Goal: Task Accomplishment & Management: Use online tool/utility

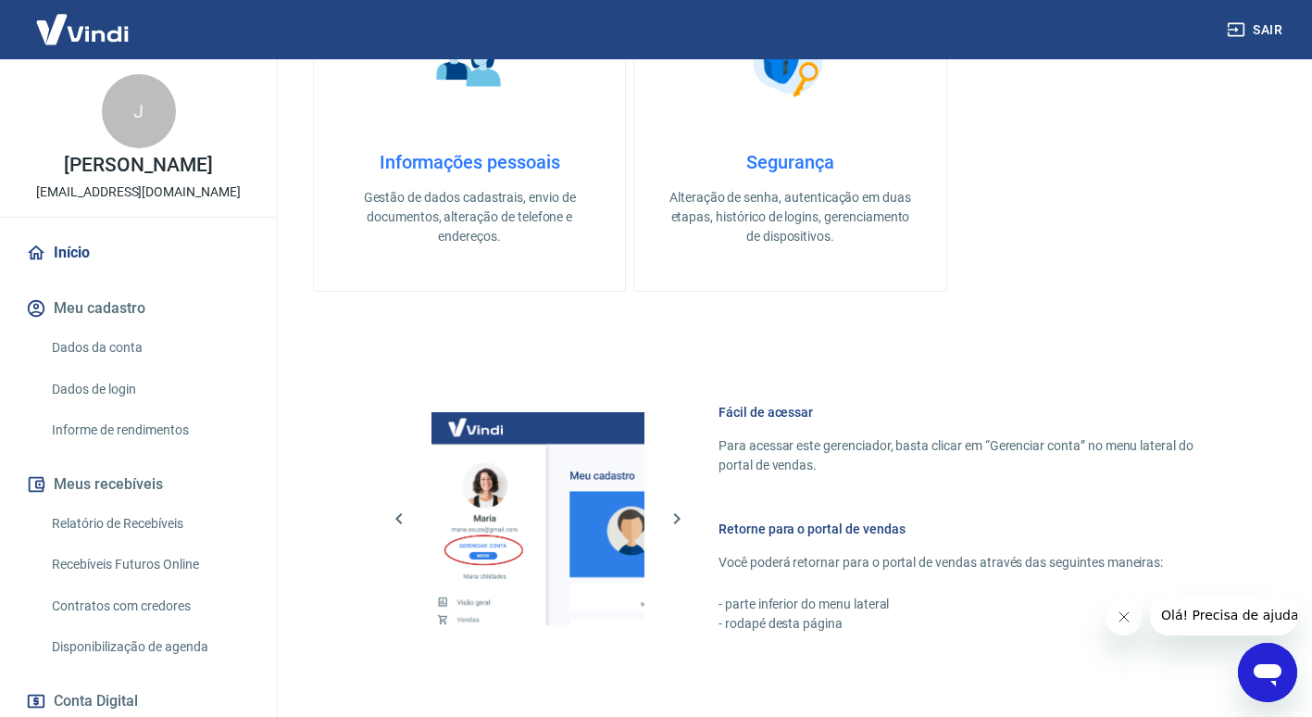
scroll to position [763, 0]
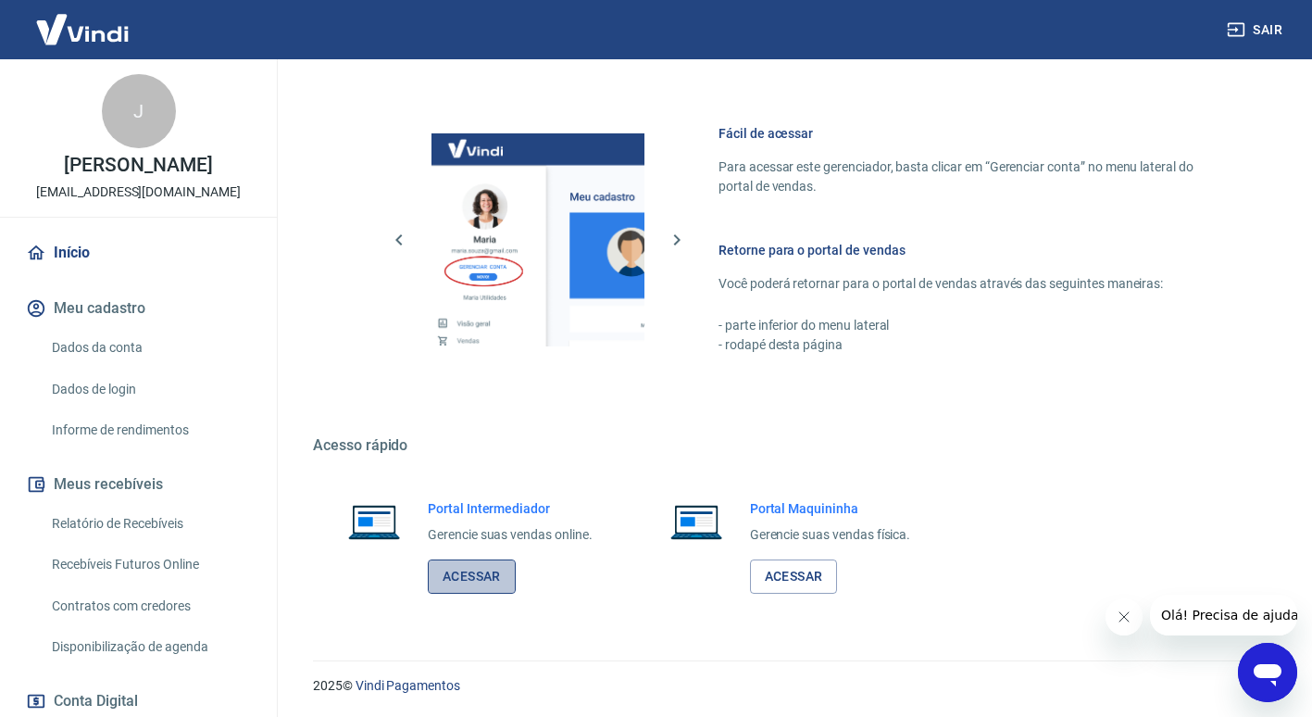
click at [489, 567] on link "Acessar" at bounding box center [472, 576] width 88 height 34
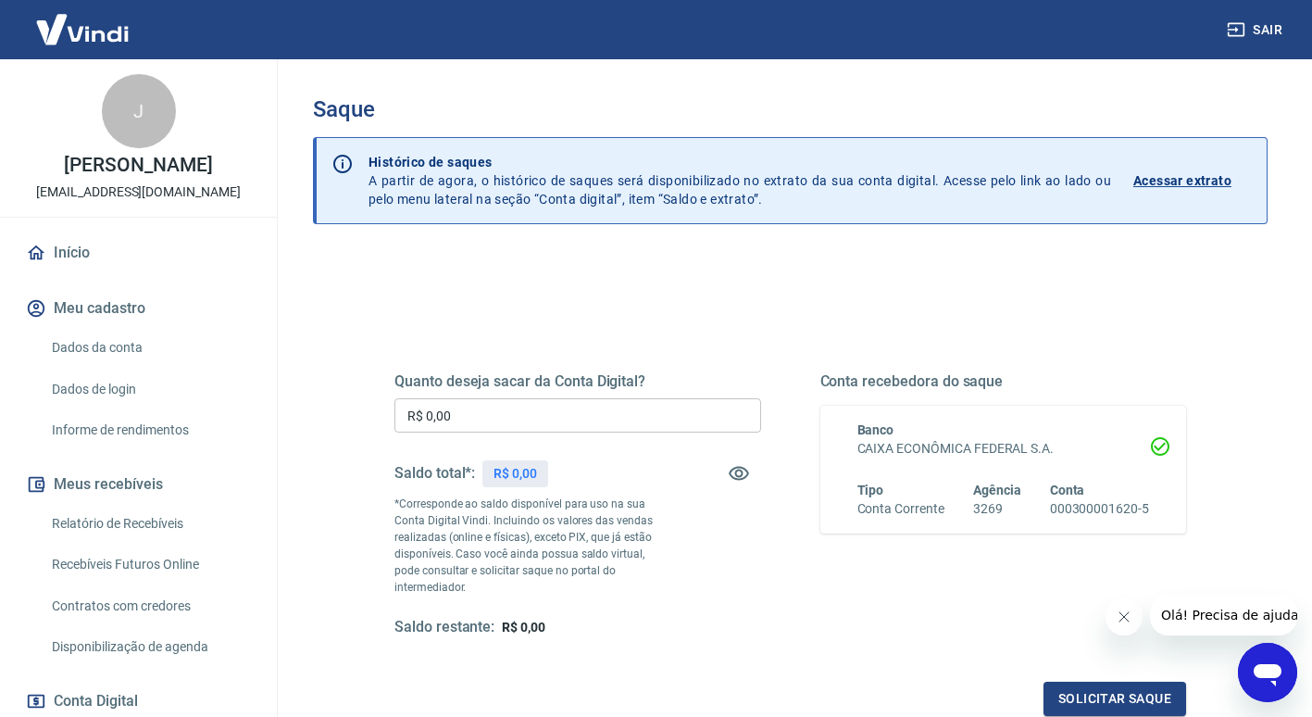
scroll to position [93, 0]
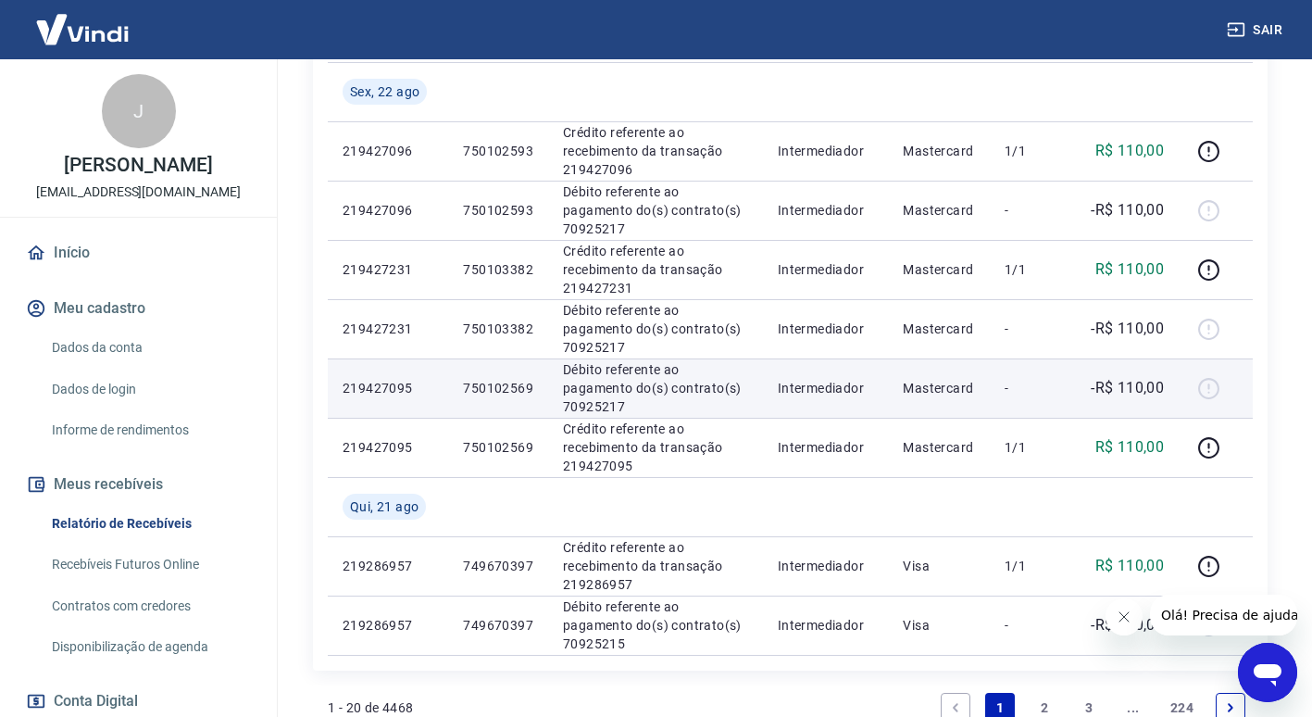
scroll to position [1389, 0]
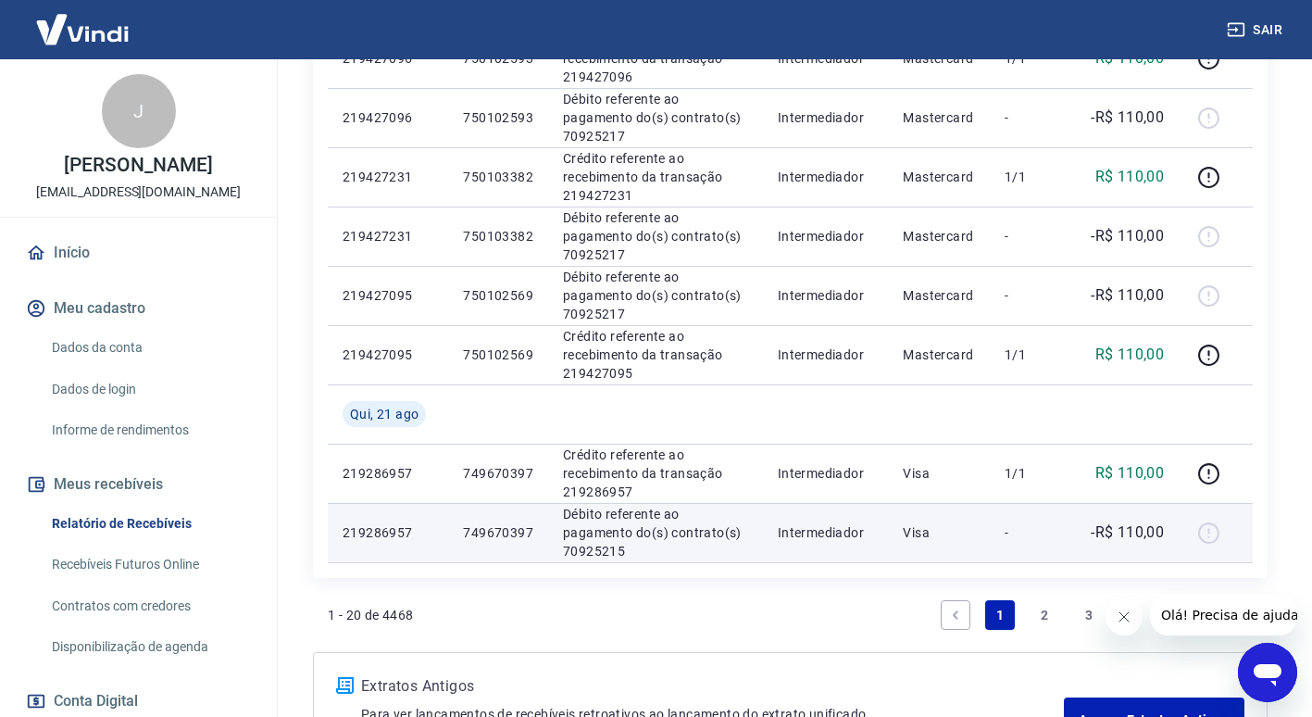
click at [1211, 534] on div at bounding box center [1216, 533] width 44 height 30
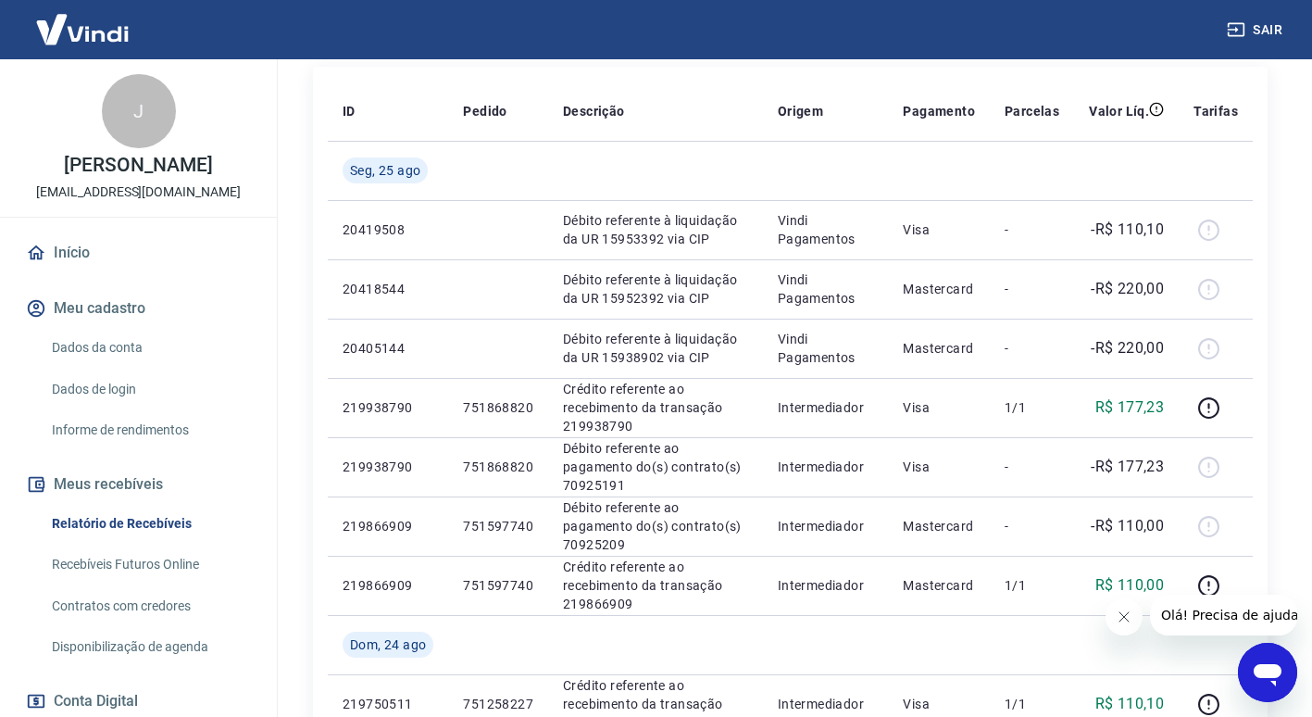
scroll to position [242, 0]
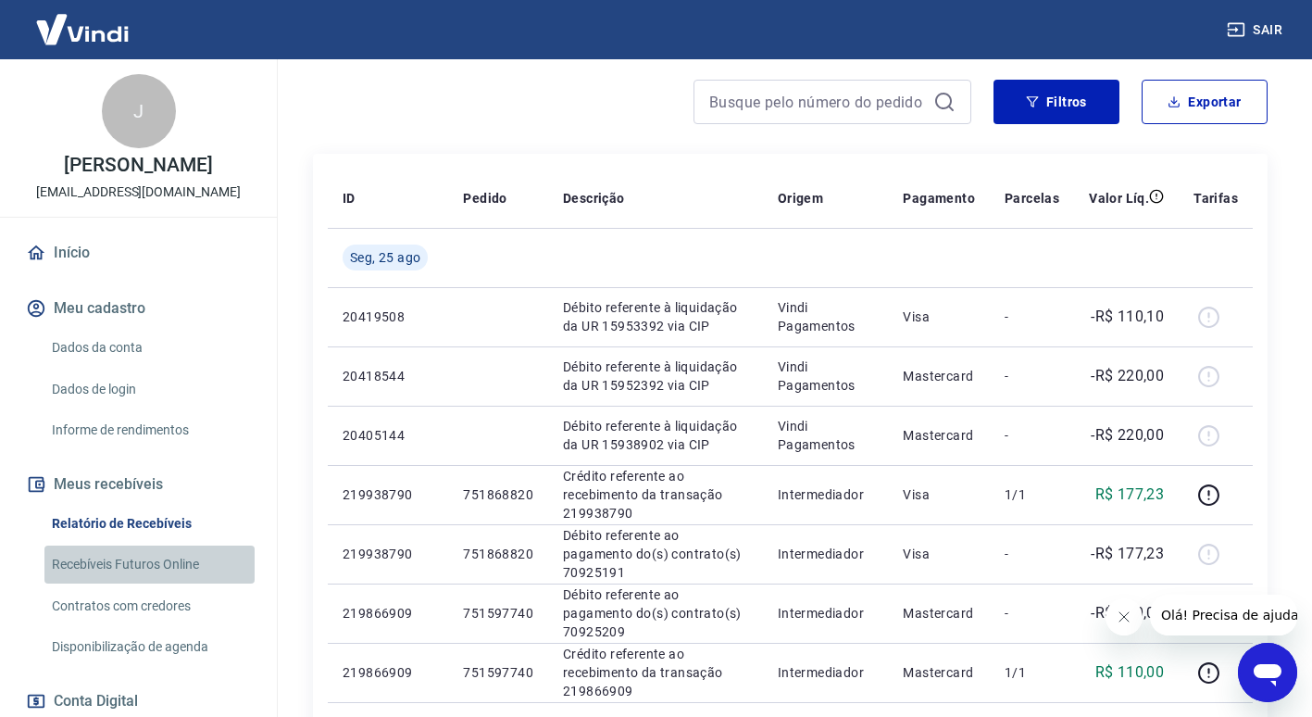
click at [203, 584] on link "Recebíveis Futuros Online" at bounding box center [149, 565] width 210 height 38
